Goal: Information Seeking & Learning: Learn about a topic

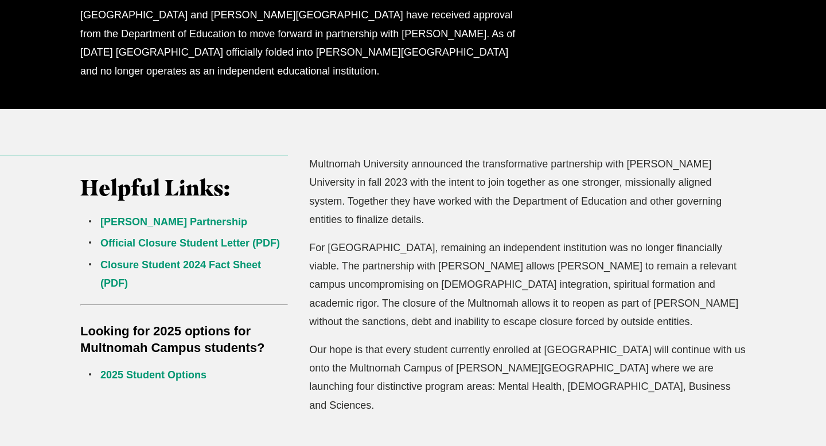
scroll to position [241, 0]
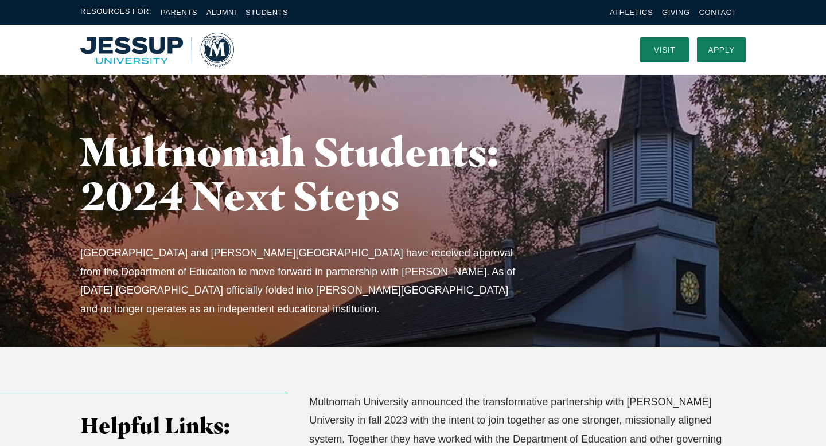
scroll to position [0, 0]
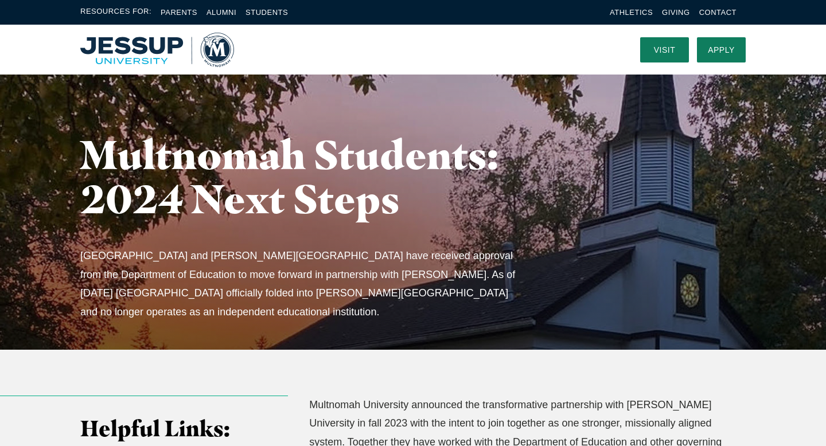
click at [217, 48] on img "Home" at bounding box center [157, 50] width 154 height 34
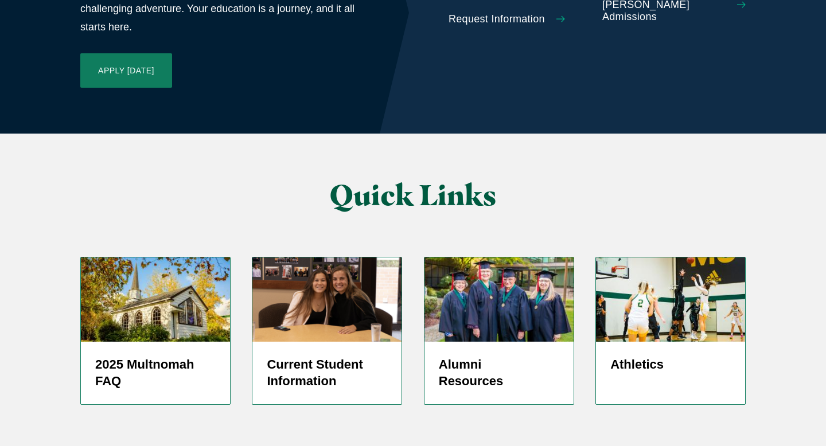
scroll to position [2753, 0]
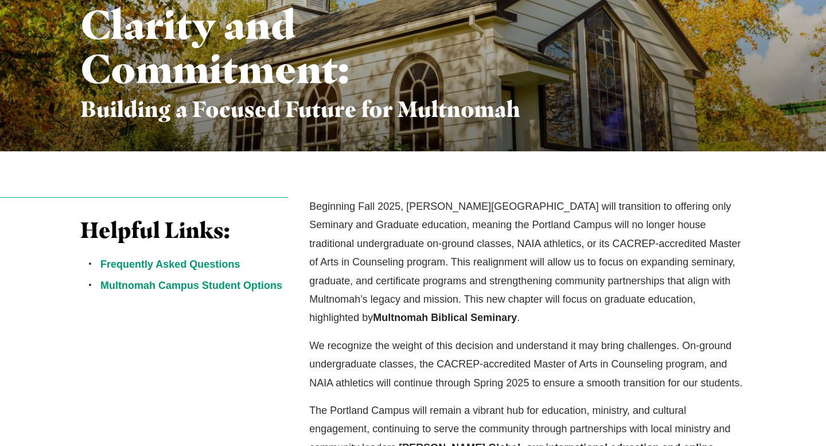
scroll to position [207, 0]
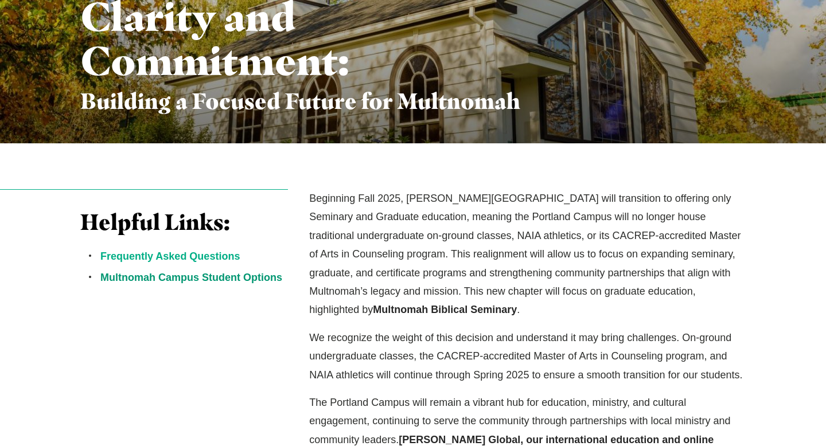
click at [196, 253] on link "Frequently Asked Questions" at bounding box center [169, 256] width 139 height 11
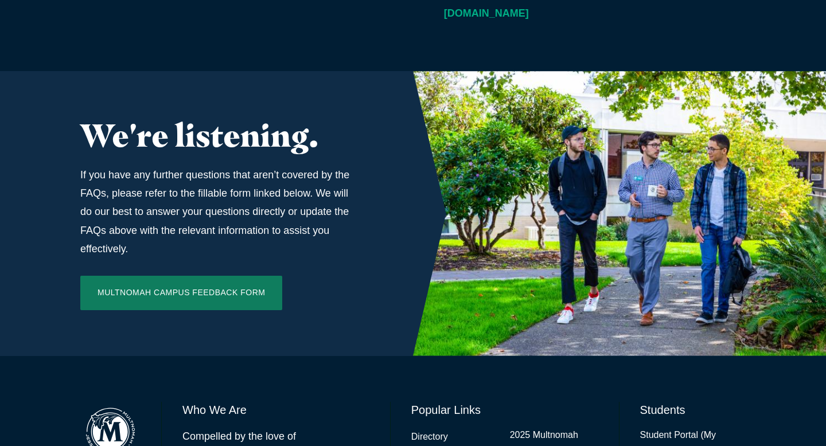
scroll to position [3799, 0]
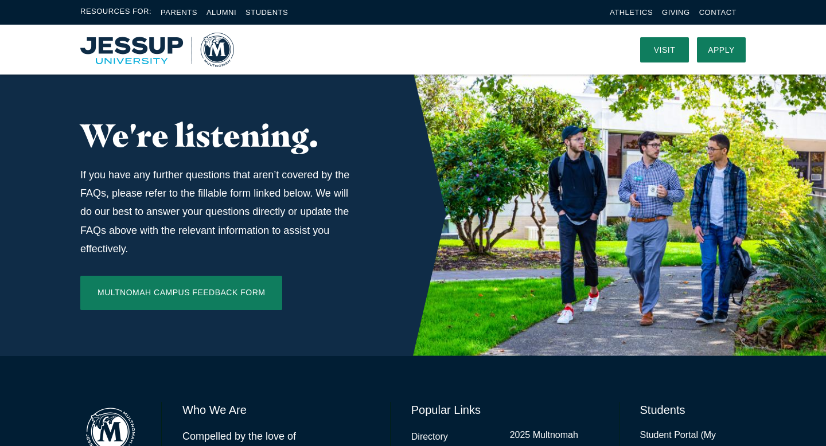
scroll to position [207, 0]
